Goal: Information Seeking & Learning: Learn about a topic

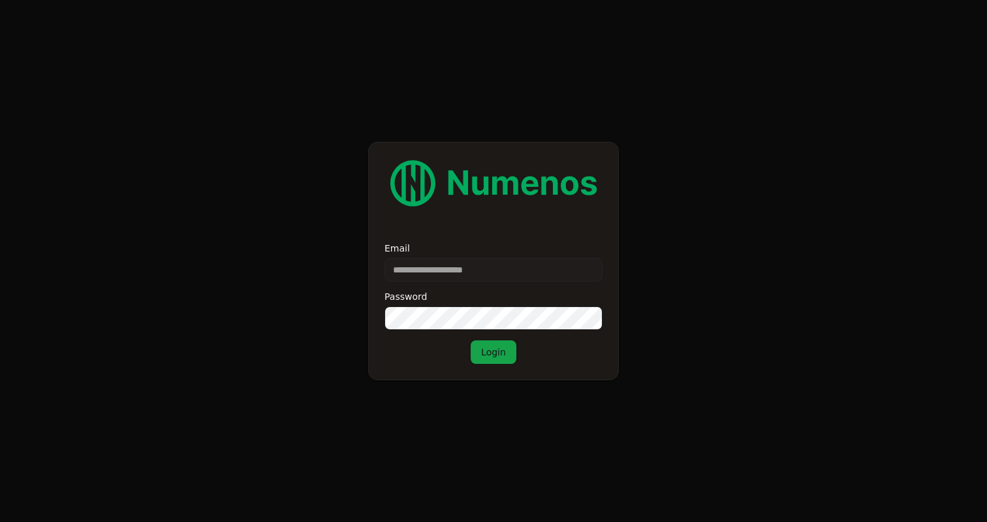
click at [482, 274] on input "Email" at bounding box center [494, 270] width 218 height 24
click at [482, 273] on input "Email" at bounding box center [494, 270] width 218 height 24
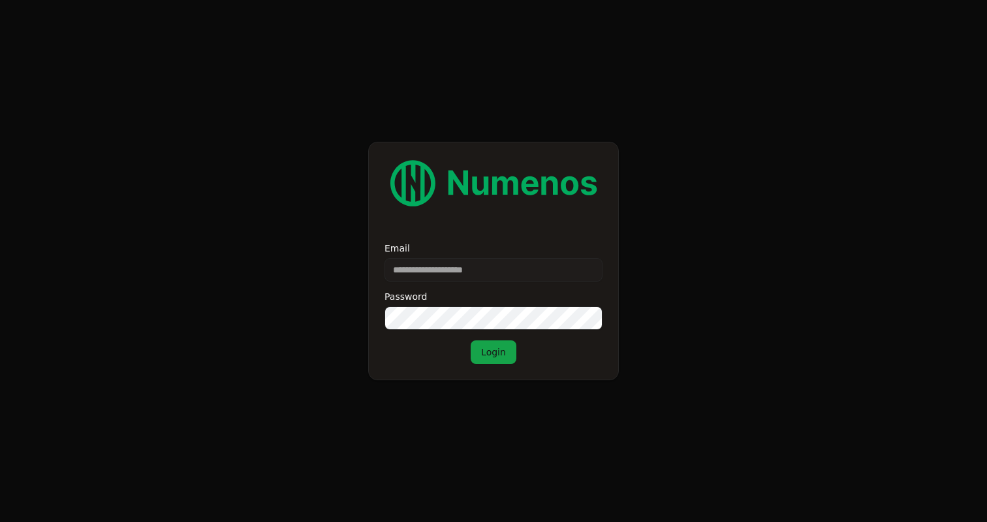
click at [482, 273] on input "Email" at bounding box center [494, 270] width 218 height 24
type input "**********"
click at [507, 350] on button "Login" at bounding box center [494, 352] width 46 height 24
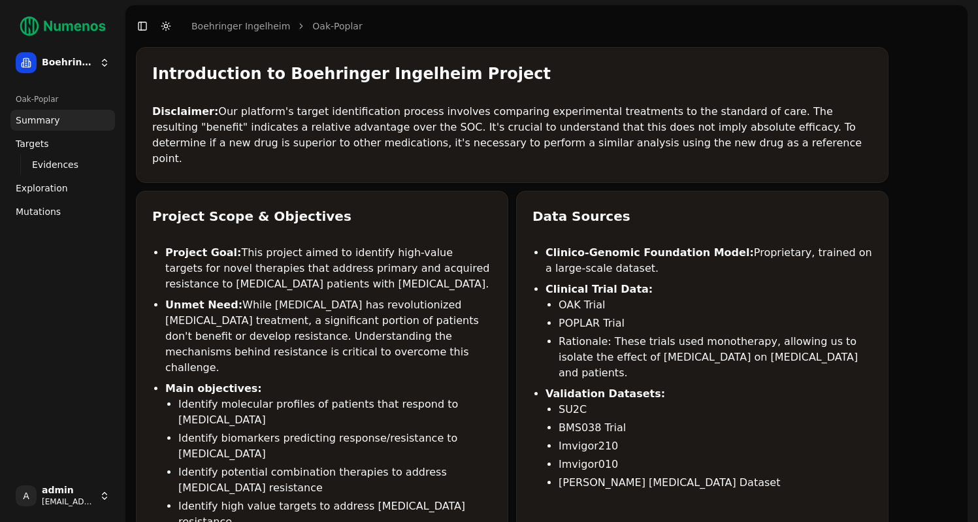
click at [42, 215] on span "Mutations" at bounding box center [38, 211] width 45 height 13
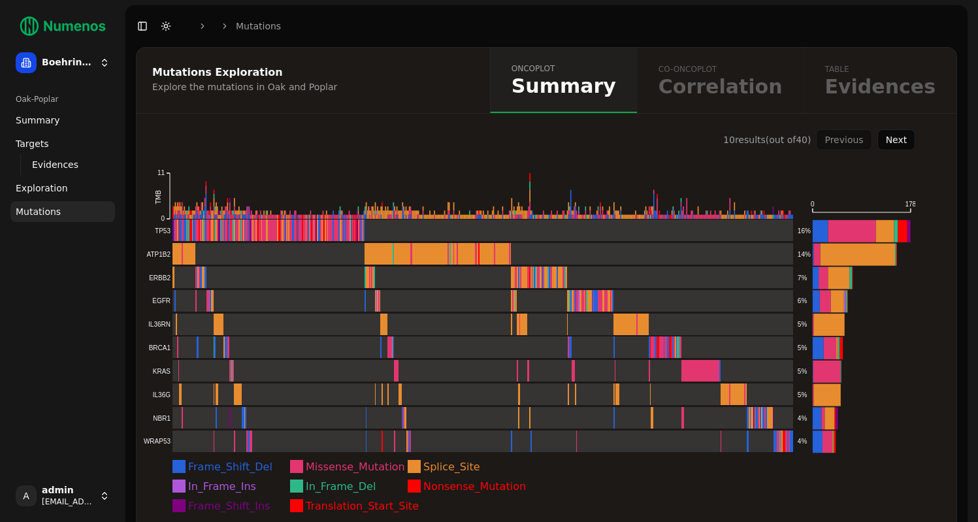
click at [41, 212] on span "Mutations" at bounding box center [38, 211] width 45 height 13
click at [188, 236] on rect at bounding box center [468, 230] width 650 height 22
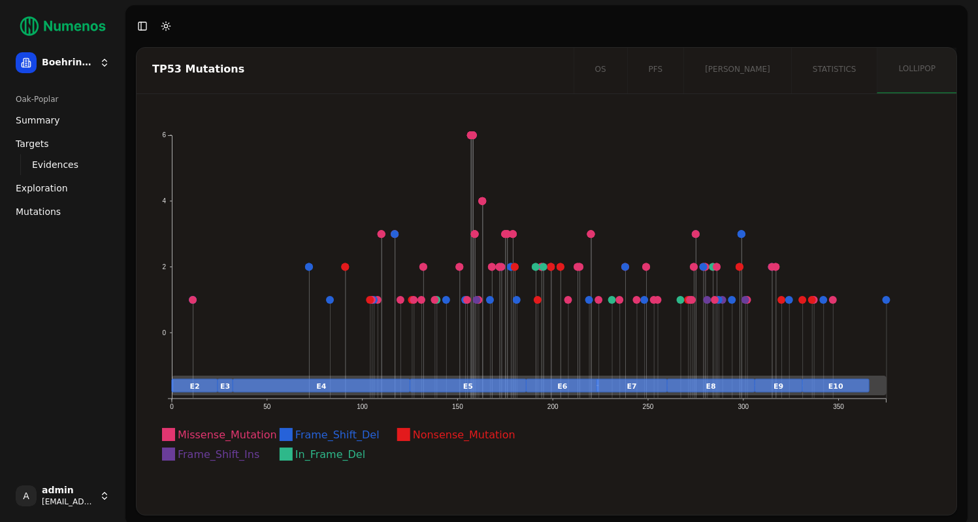
drag, startPoint x: 850, startPoint y: 387, endPoint x: 870, endPoint y: 387, distance: 19.6
click at [870, 387] on g "E2 E3 E4 E5 E6 E7 E8 E9 E10" at bounding box center [529, 385] width 714 height 20
drag, startPoint x: 454, startPoint y: 409, endPoint x: 847, endPoint y: 416, distance: 393.2
click at [847, 416] on icon "Missense_Mutation Frame_Shift_Del Nonsense_Mutation Frame_Shift_Ins In_Frame_De…" at bounding box center [529, 302] width 754 height 355
drag, startPoint x: 846, startPoint y: 406, endPoint x: 583, endPoint y: 406, distance: 263.8
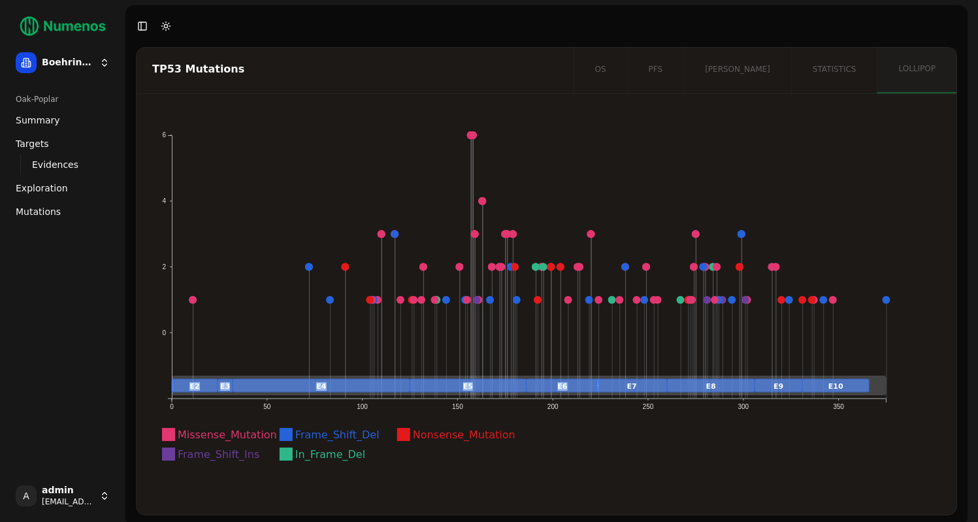
click at [583, 406] on icon "Missense_Mutation Frame_Shift_Del Nonsense_Mutation Frame_Shift_Ins In_Frame_De…" at bounding box center [529, 302] width 754 height 355
click at [549, 409] on text "200" at bounding box center [552, 406] width 11 height 7
drag, startPoint x: 449, startPoint y: 407, endPoint x: 475, endPoint y: 407, distance: 25.5
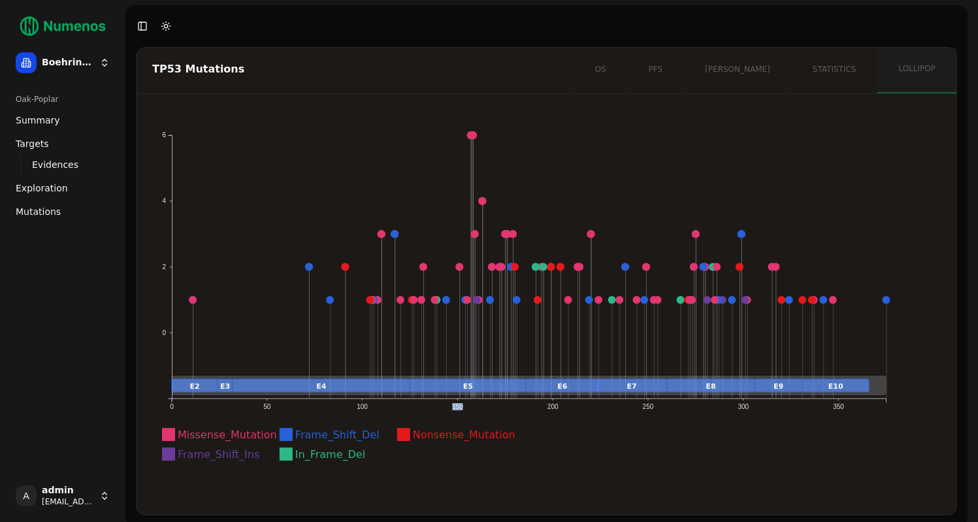
click at [475, 407] on icon "Missense_Mutation Frame_Shift_Del Nonsense_Mutation Frame_Shift_Ins In_Frame_De…" at bounding box center [529, 302] width 754 height 355
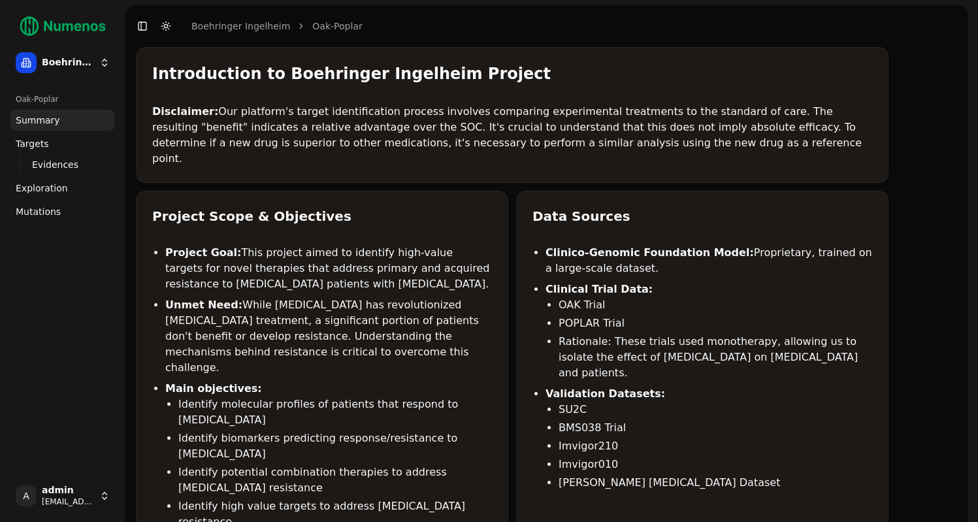
click at [39, 212] on span "Mutations" at bounding box center [38, 211] width 45 height 13
click at [37, 210] on span "Mutations" at bounding box center [38, 211] width 45 height 13
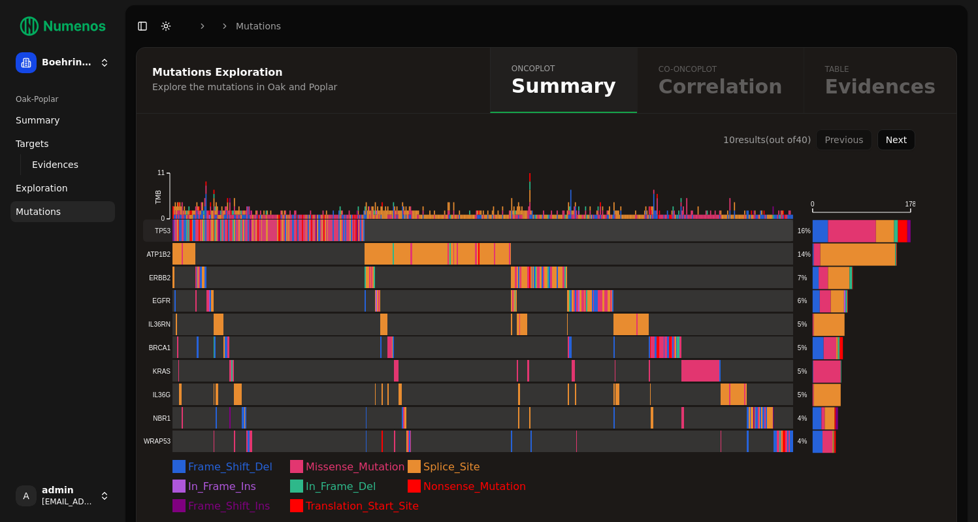
click at [242, 230] on rect at bounding box center [468, 230] width 650 height 22
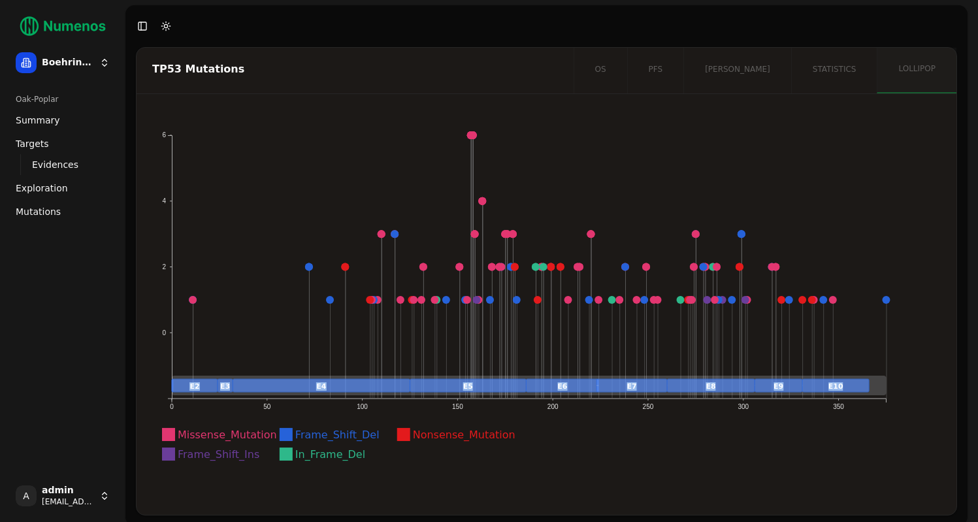
drag, startPoint x: 874, startPoint y: 383, endPoint x: 899, endPoint y: 383, distance: 24.2
click at [899, 383] on icon "Missense_Mutation Frame_Shift_Del Nonsense_Mutation Frame_Shift_Ins In_Frame_De…" at bounding box center [529, 302] width 754 height 355
click at [869, 387] on rect at bounding box center [529, 385] width 714 height 20
drag, startPoint x: 880, startPoint y: 385, endPoint x: 896, endPoint y: 383, distance: 16.4
click at [899, 384] on icon "Missense_Mutation Frame_Shift_Del Nonsense_Mutation Frame_Shift_Ins In_Frame_De…" at bounding box center [529, 302] width 754 height 355
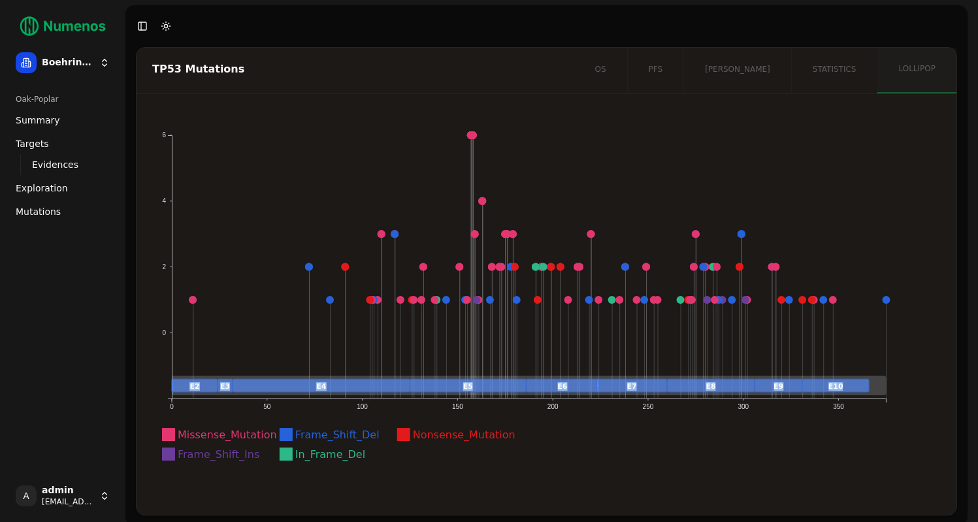
click at [49, 214] on span "Mutations" at bounding box center [38, 211] width 45 height 13
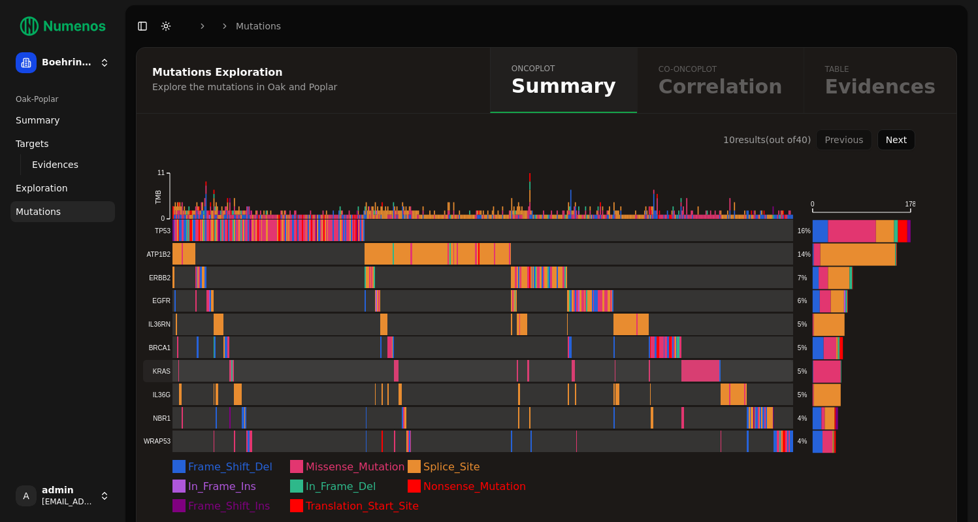
click at [231, 365] on rect at bounding box center [468, 371] width 650 height 22
click at [280, 368] on rect at bounding box center [468, 371] width 650 height 22
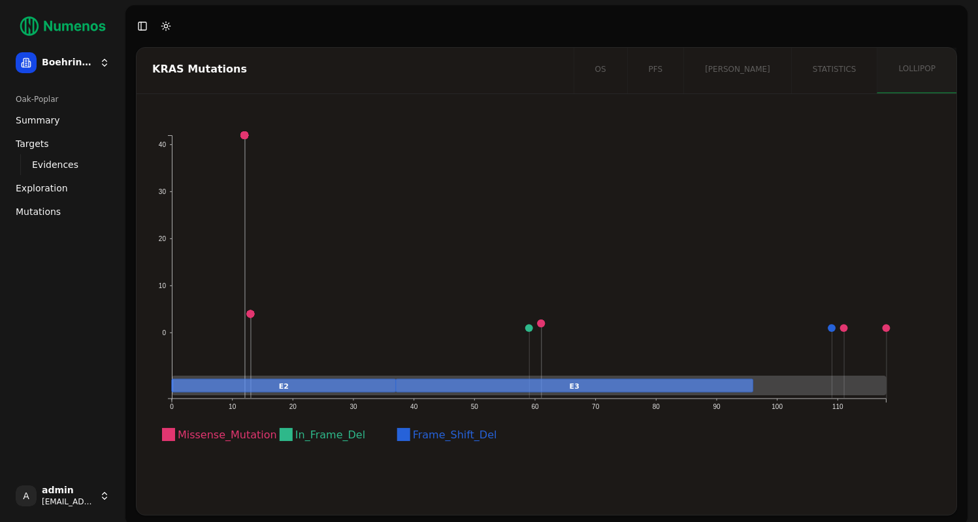
click at [246, 136] on circle at bounding box center [244, 135] width 8 height 8
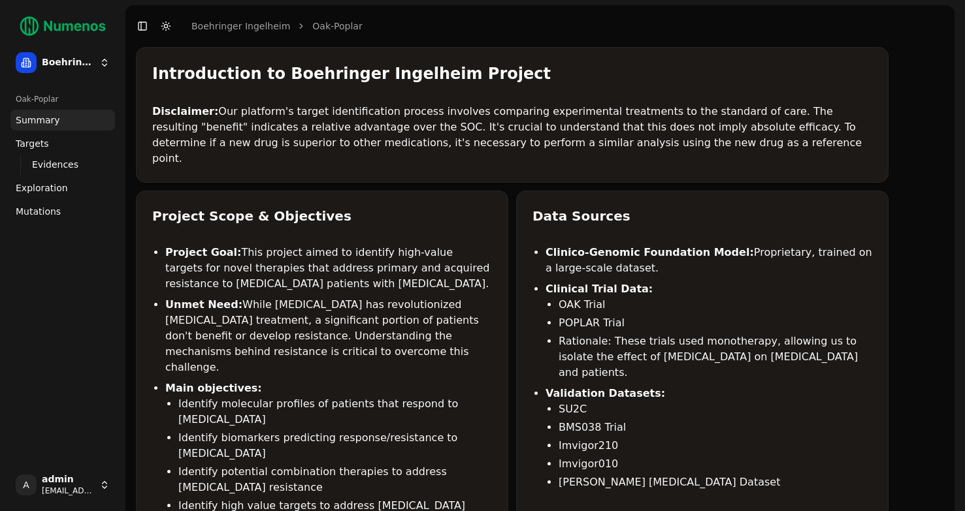
click at [80, 204] on link "Mutations" at bounding box center [62, 211] width 104 height 21
click at [70, 211] on link "Mutations" at bounding box center [62, 211] width 104 height 21
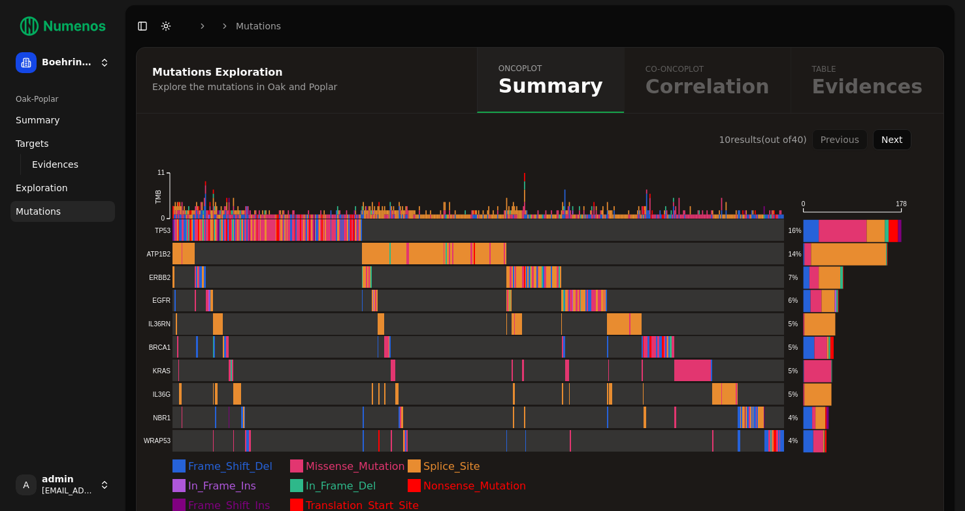
click at [733, 79] on div "oncoplot Summary co-oncoplot Correlation table Evidences" at bounding box center [710, 80] width 466 height 65
click at [765, 86] on div "oncoplot Summary co-oncoplot Correlation table Evidences" at bounding box center [710, 80] width 466 height 65
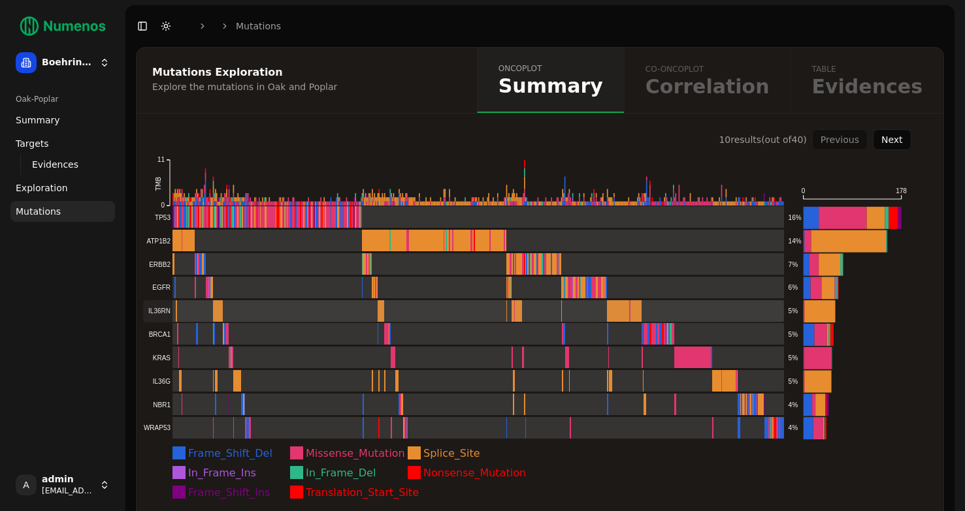
scroll to position [17, 0]
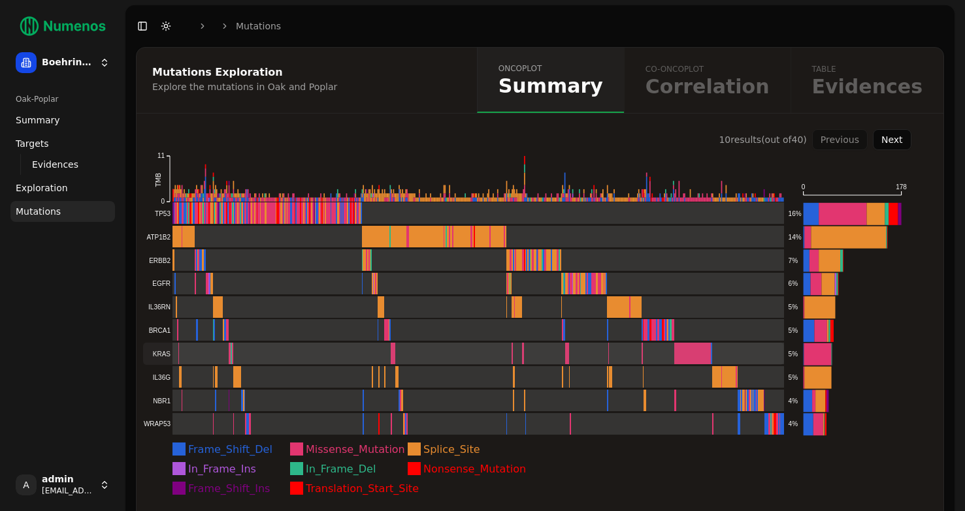
click at [216, 354] on rect at bounding box center [463, 354] width 641 height 22
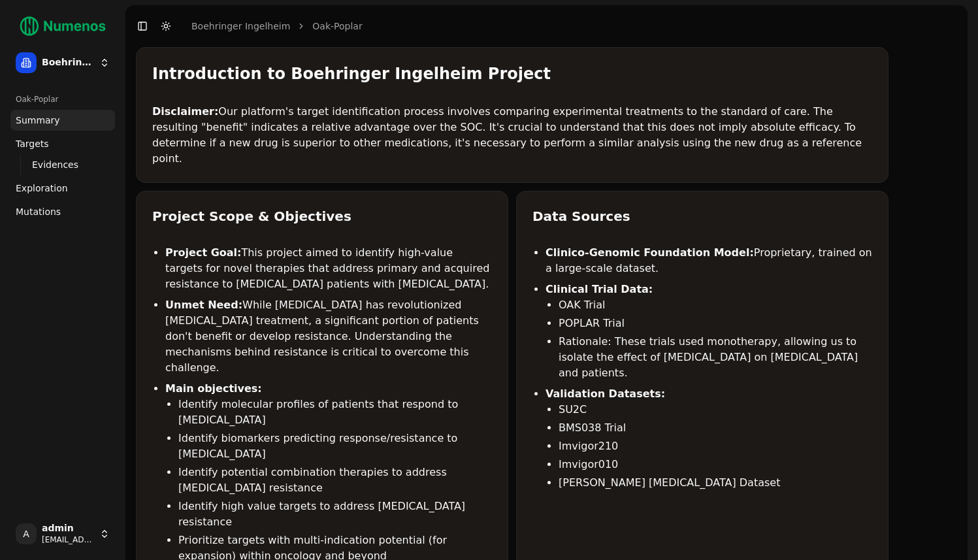
click at [33, 212] on span "Mutations" at bounding box center [38, 211] width 45 height 13
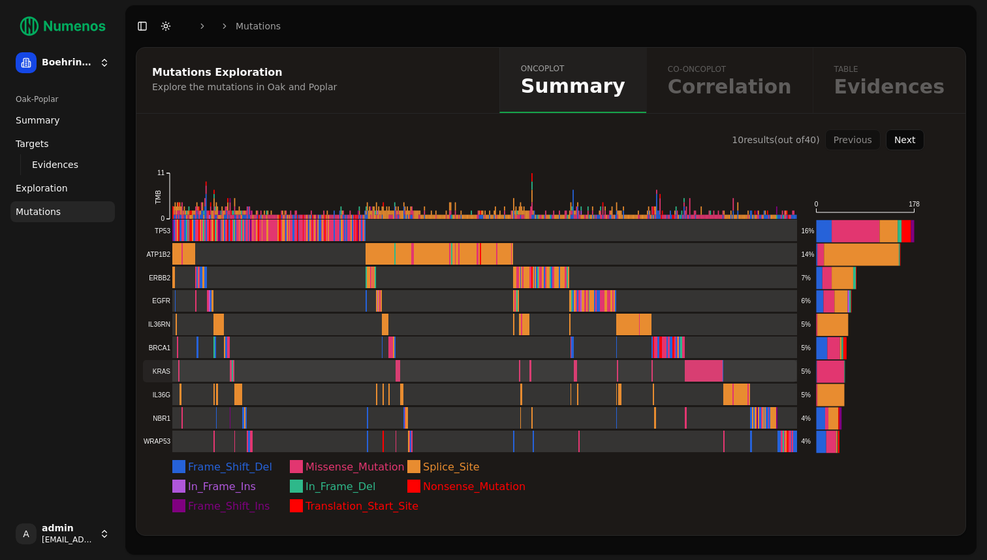
click at [184, 369] on rect at bounding box center [470, 371] width 654 height 22
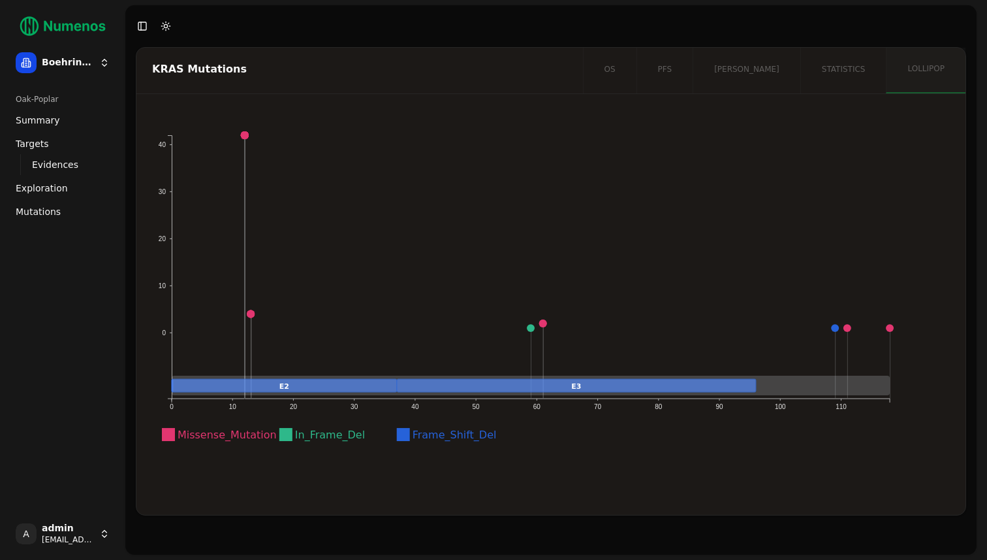
click at [247, 136] on circle at bounding box center [245, 135] width 8 height 8
click at [50, 208] on span "Mutations" at bounding box center [38, 211] width 45 height 13
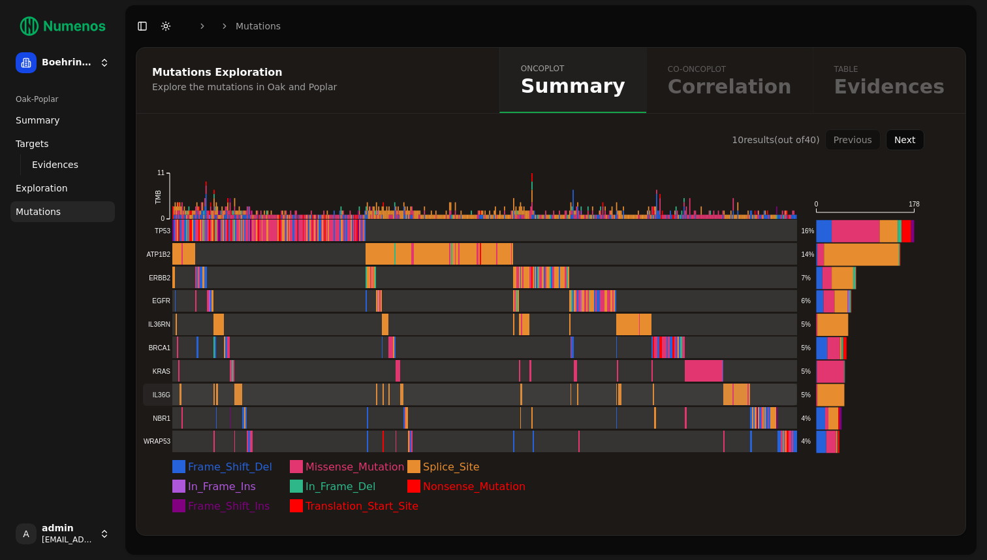
click at [748, 389] on rect at bounding box center [470, 394] width 654 height 22
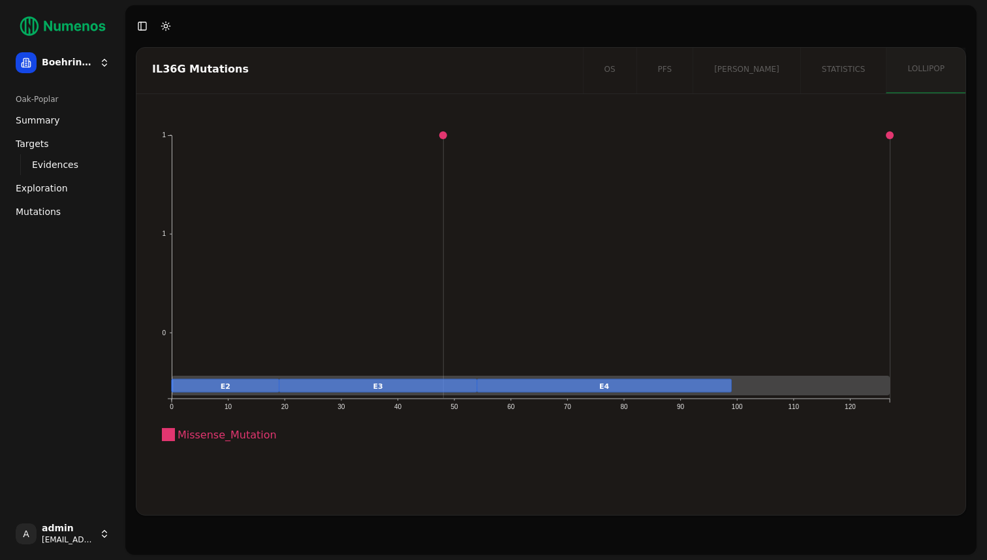
click at [41, 214] on span "Mutations" at bounding box center [38, 211] width 45 height 13
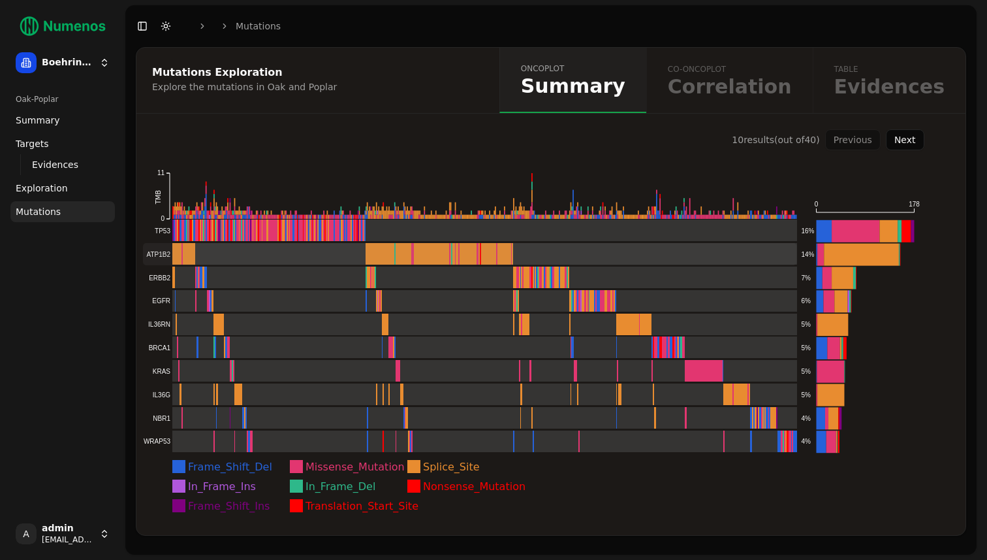
click at [377, 256] on rect at bounding box center [470, 254] width 654 height 22
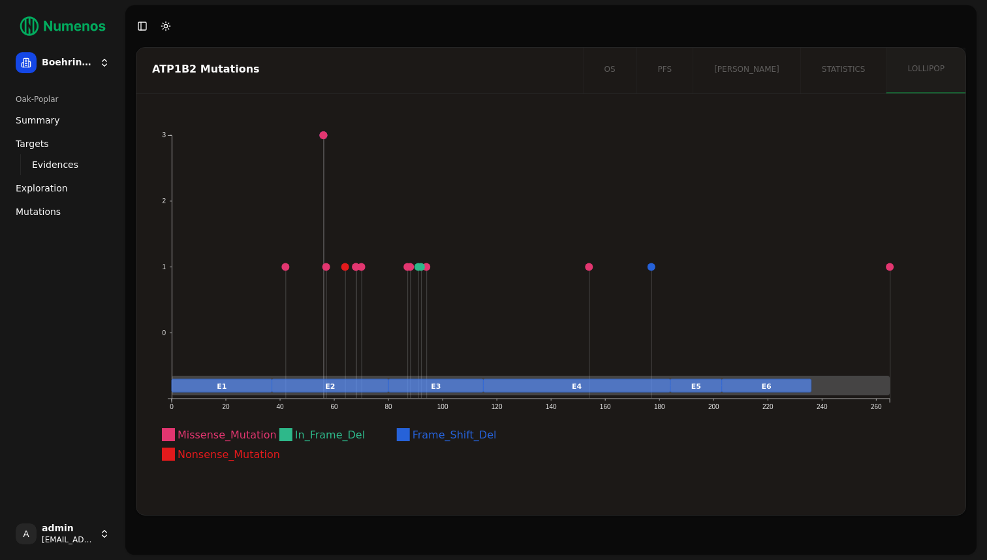
click at [52, 221] on link "Mutations" at bounding box center [62, 211] width 104 height 21
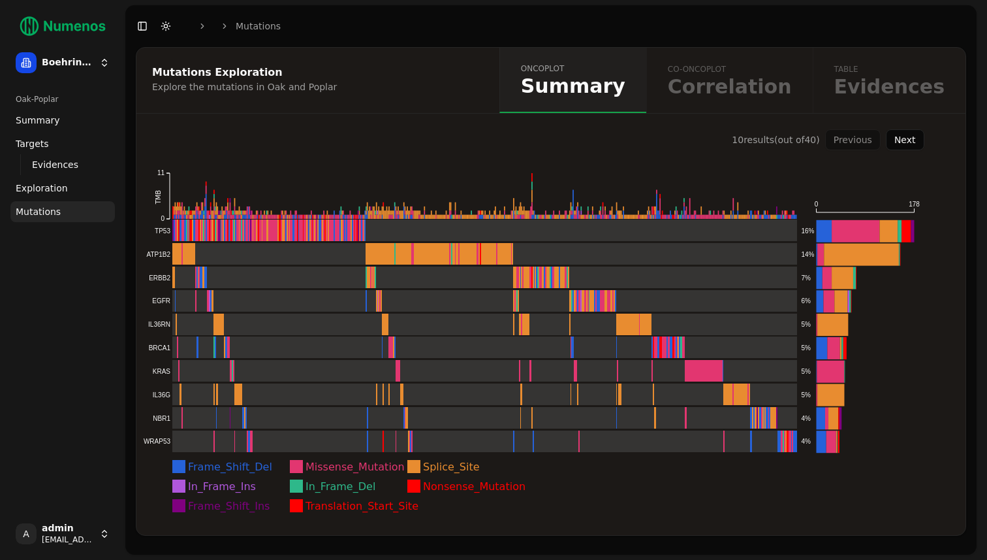
click at [904, 138] on button "Next" at bounding box center [905, 139] width 39 height 21
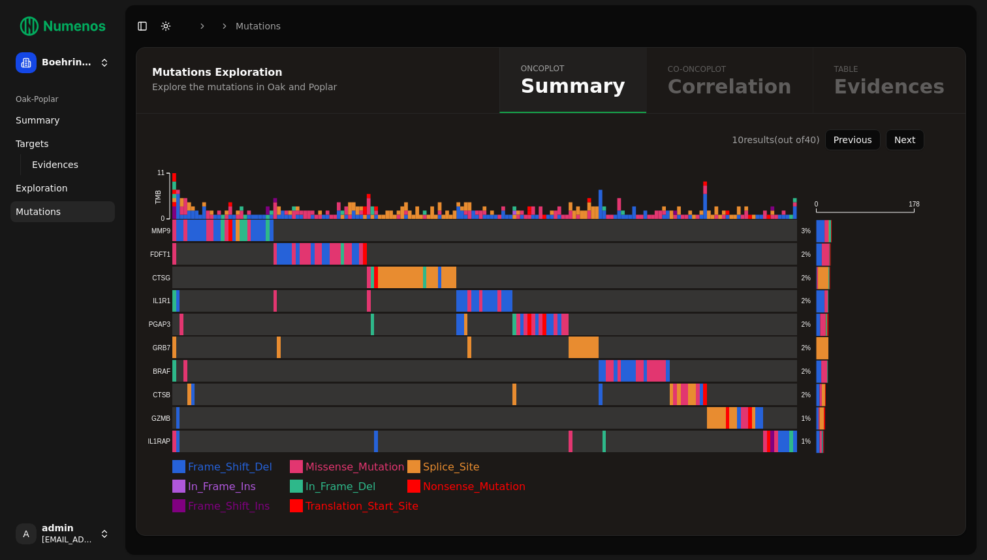
click at [858, 135] on button "Previous" at bounding box center [853, 139] width 56 height 21
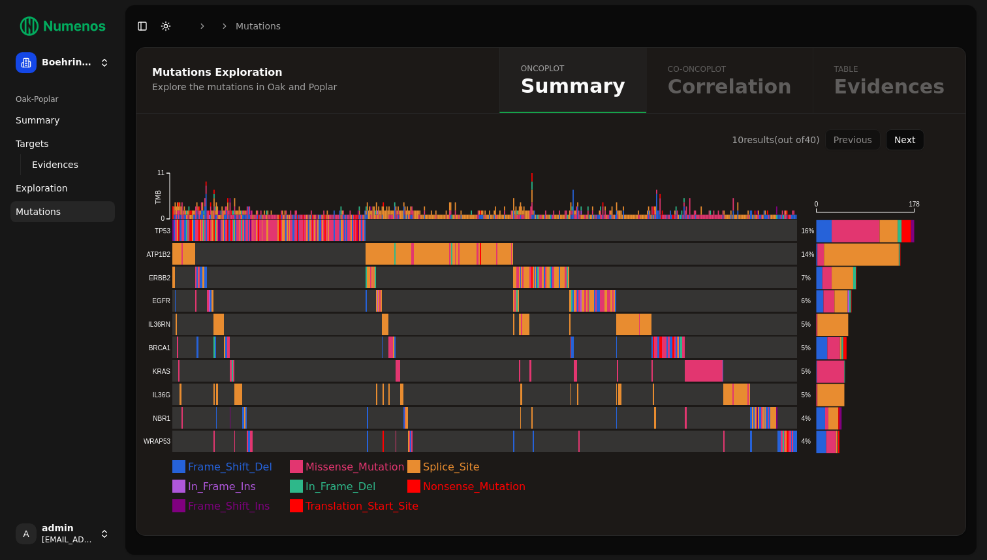
click at [751, 74] on div "oncoplot Summary co-oncoplot Correlation table Evidences" at bounding box center [733, 80] width 466 height 65
click at [460, 415] on rect at bounding box center [470, 418] width 654 height 22
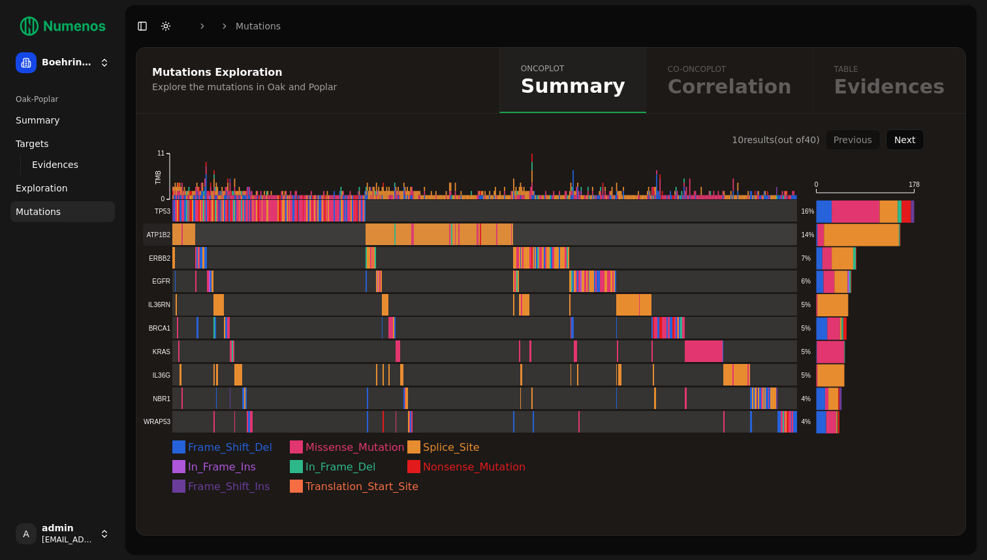
scroll to position [30, 0]
